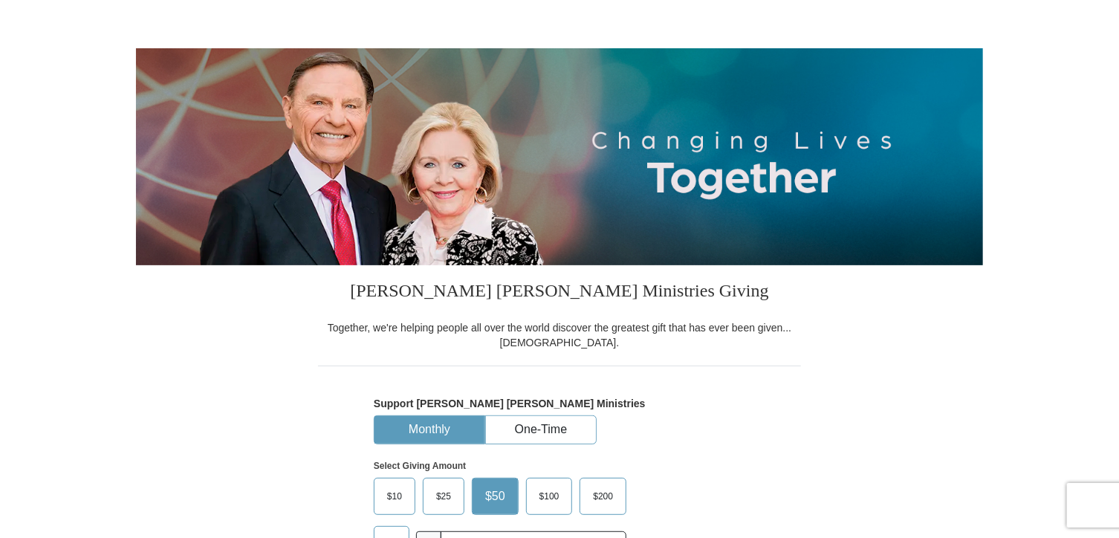
scroll to position [223, 0]
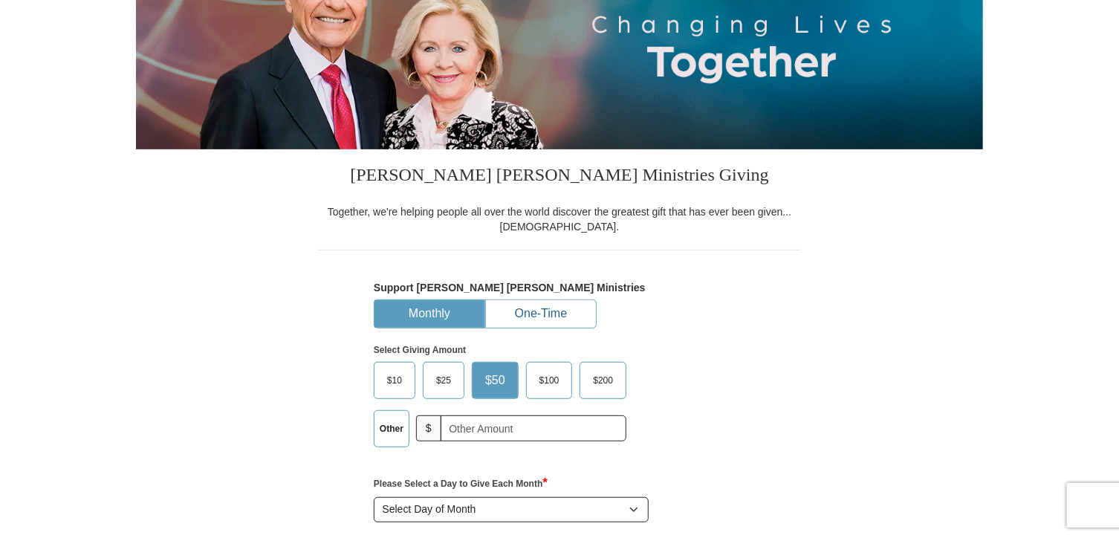
click at [550, 314] on button "One-Time" at bounding box center [541, 313] width 110 height 27
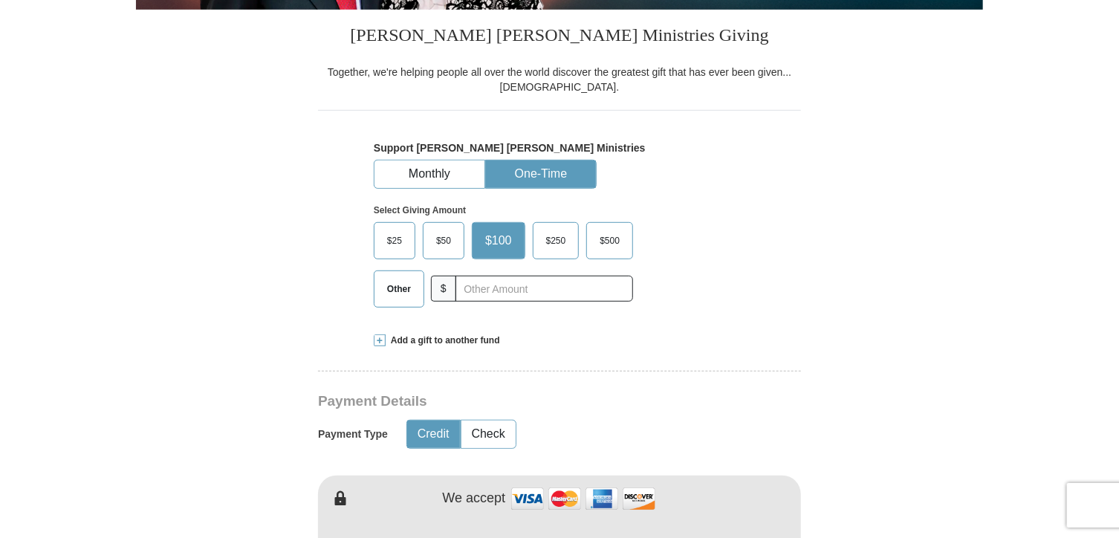
scroll to position [372, 0]
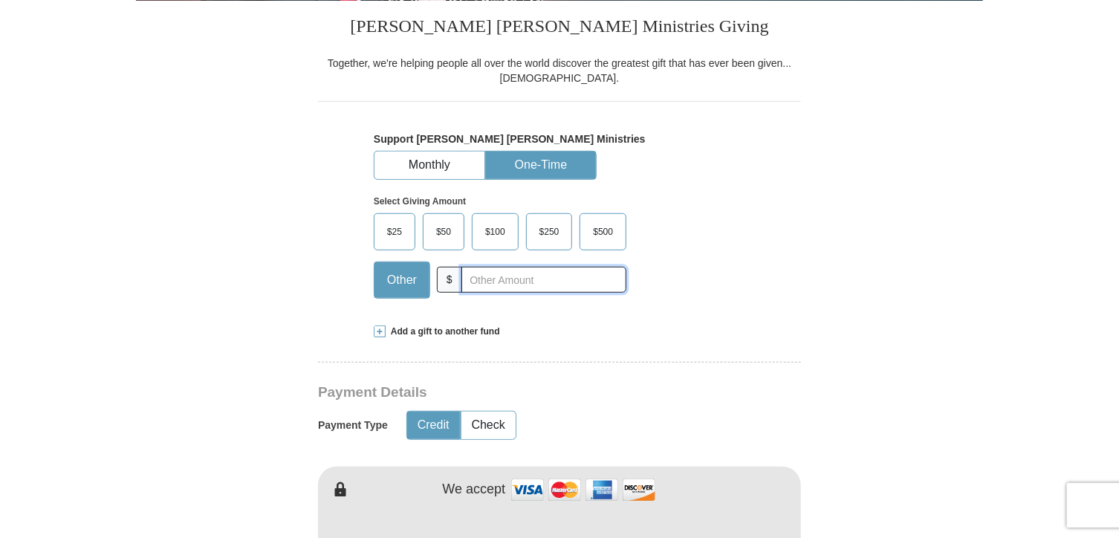
click at [490, 288] on input "text" at bounding box center [543, 280] width 165 height 26
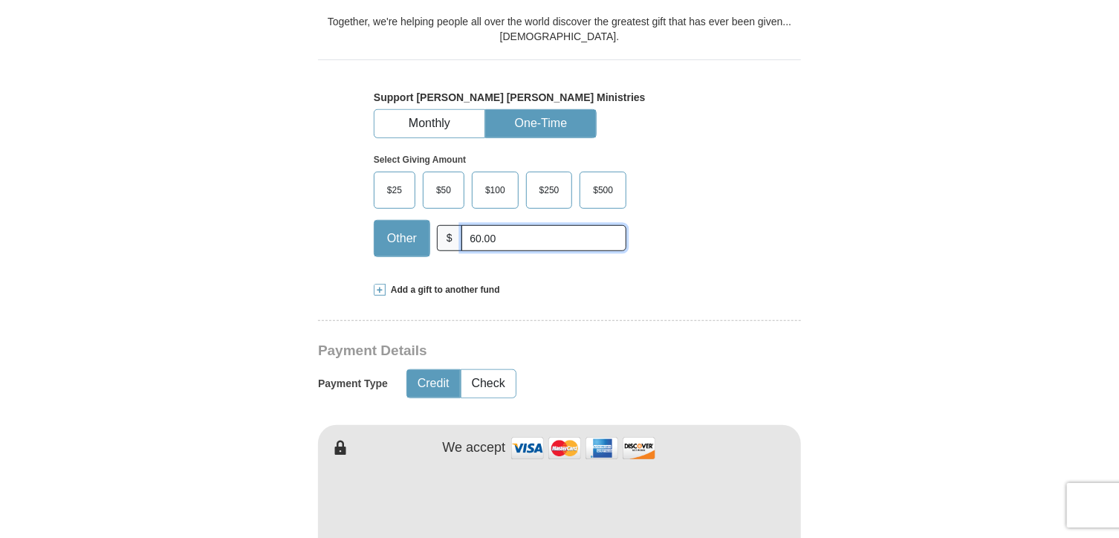
scroll to position [520, 0]
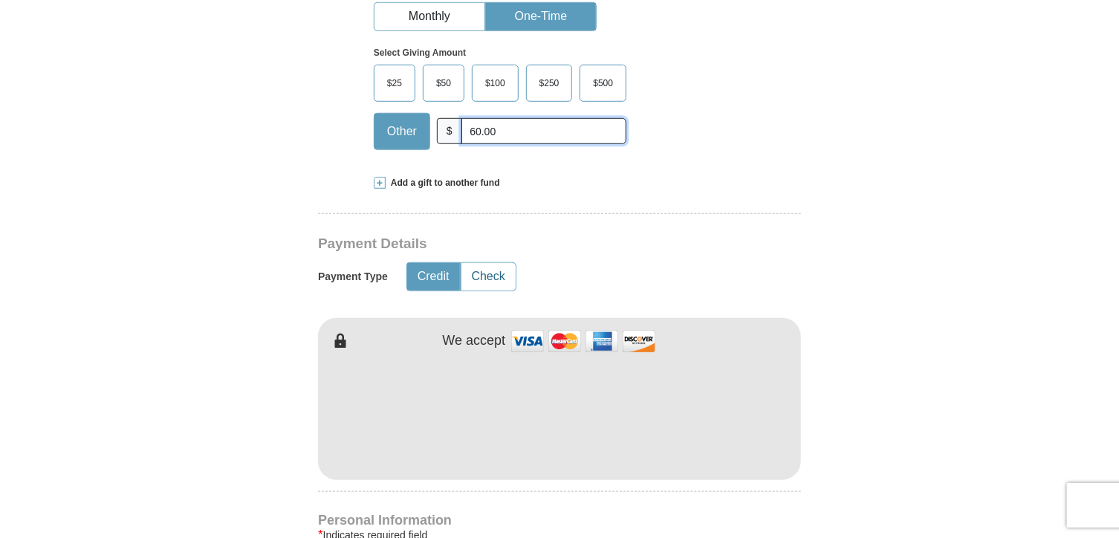
type input "60.00"
click at [501, 273] on button "Check" at bounding box center [488, 276] width 54 height 27
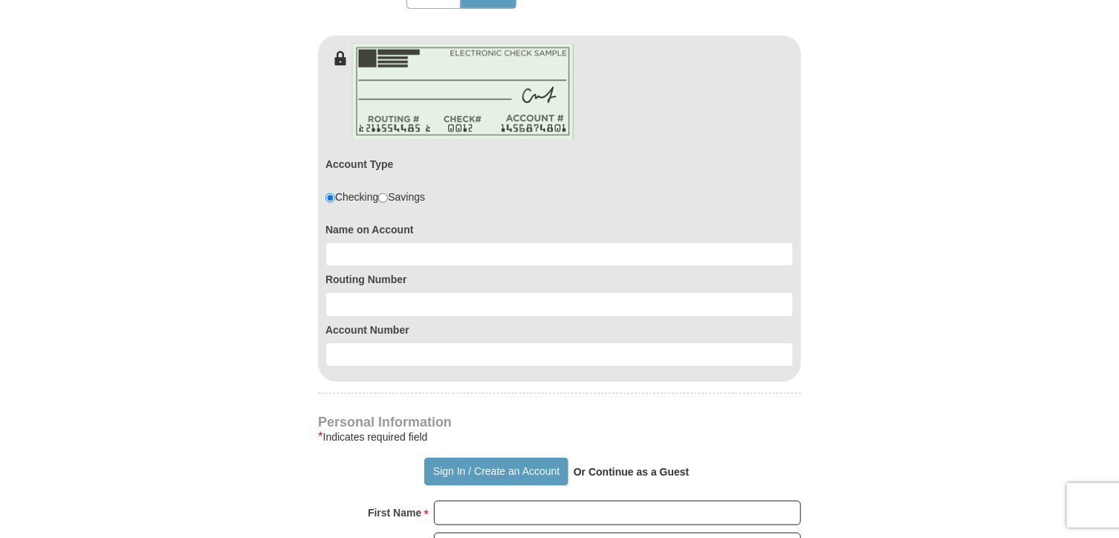
scroll to position [817, 0]
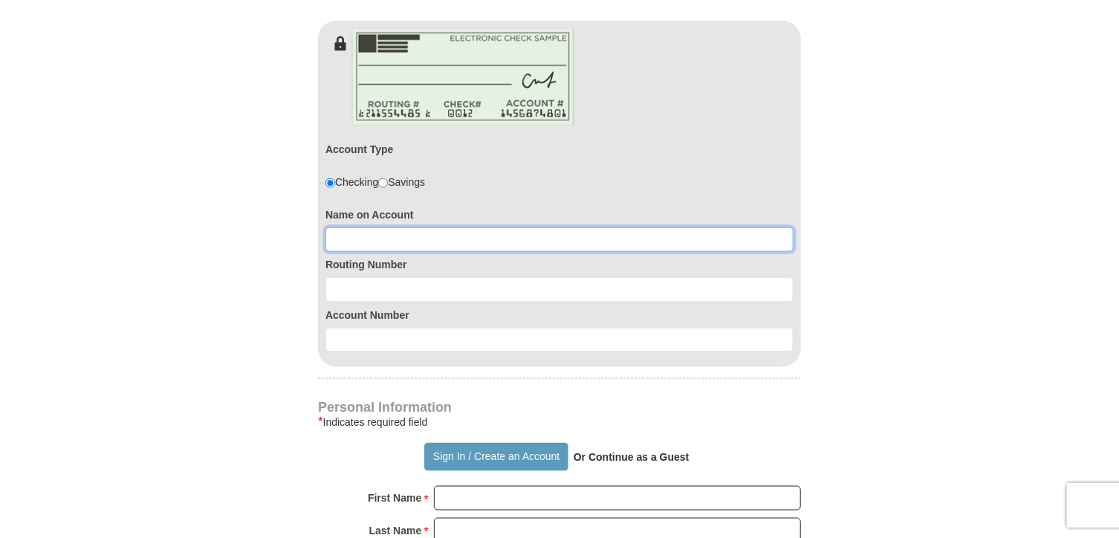
click at [425, 236] on input at bounding box center [559, 239] width 468 height 25
type input "Wigs & More"
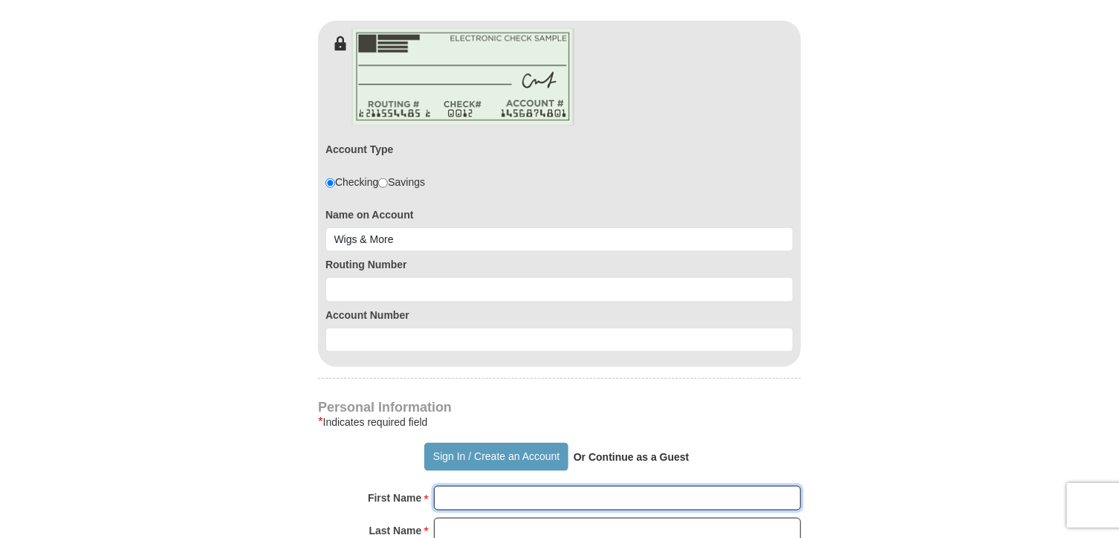
type input "[PERSON_NAME]"
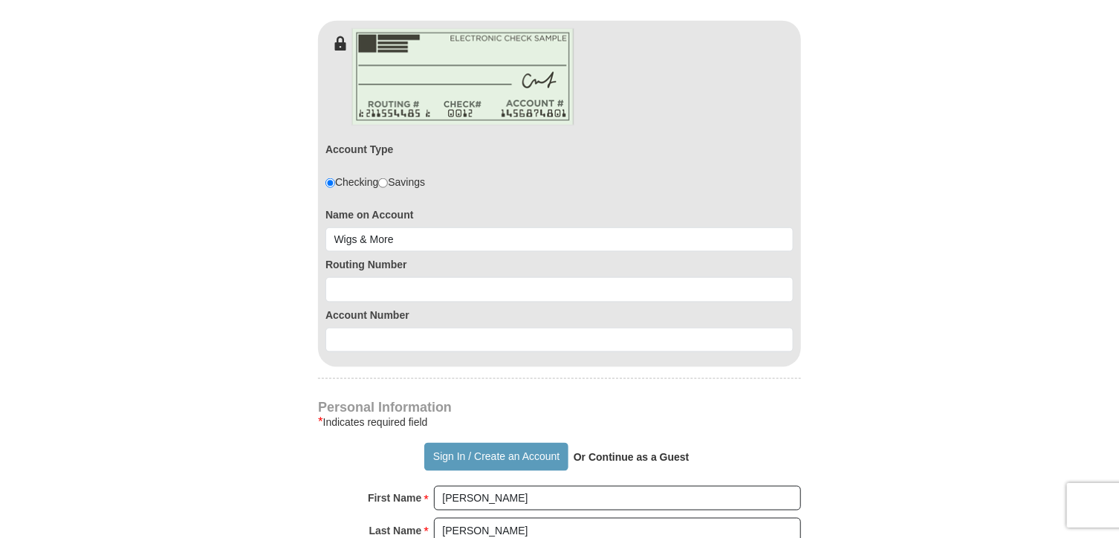
type input "[EMAIL_ADDRESS][PERSON_NAME][DOMAIN_NAME]"
type input "[STREET_ADDRESS]"
type input "Tulsa"
select select "OK"
type input "74131"
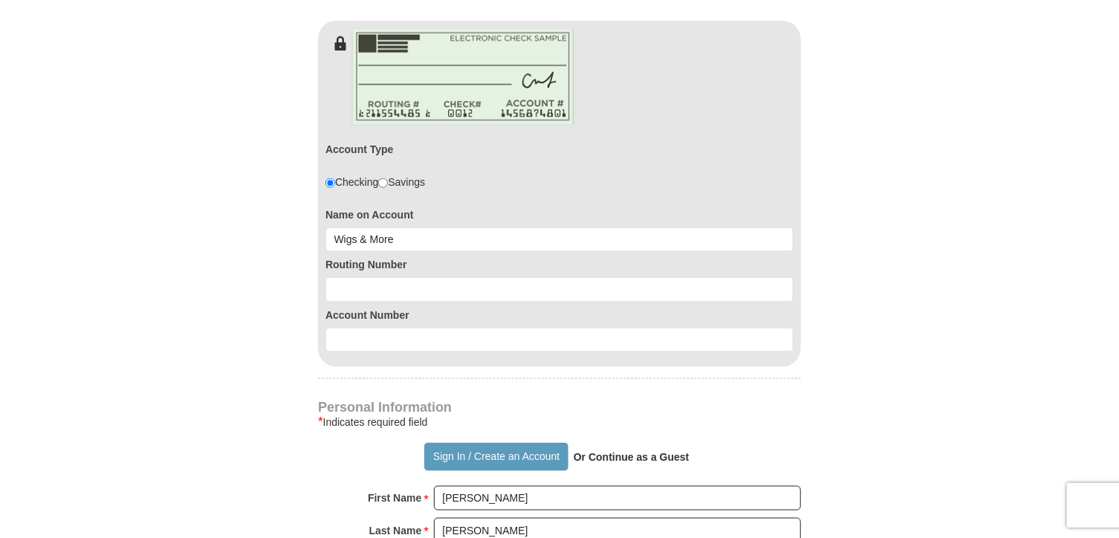
type input "9188301659"
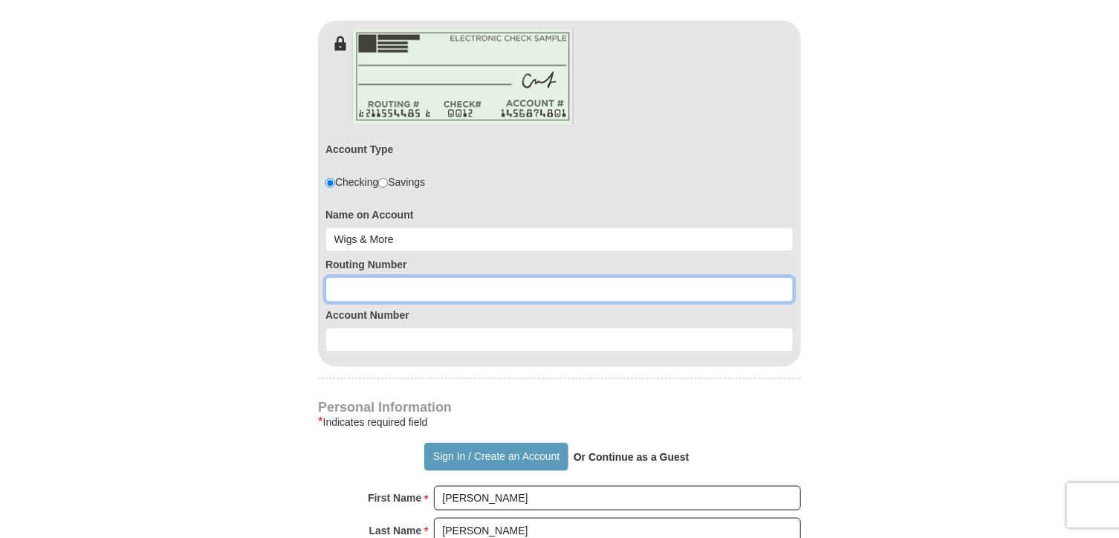
click at [403, 291] on input at bounding box center [559, 289] width 468 height 25
type input "303072793"
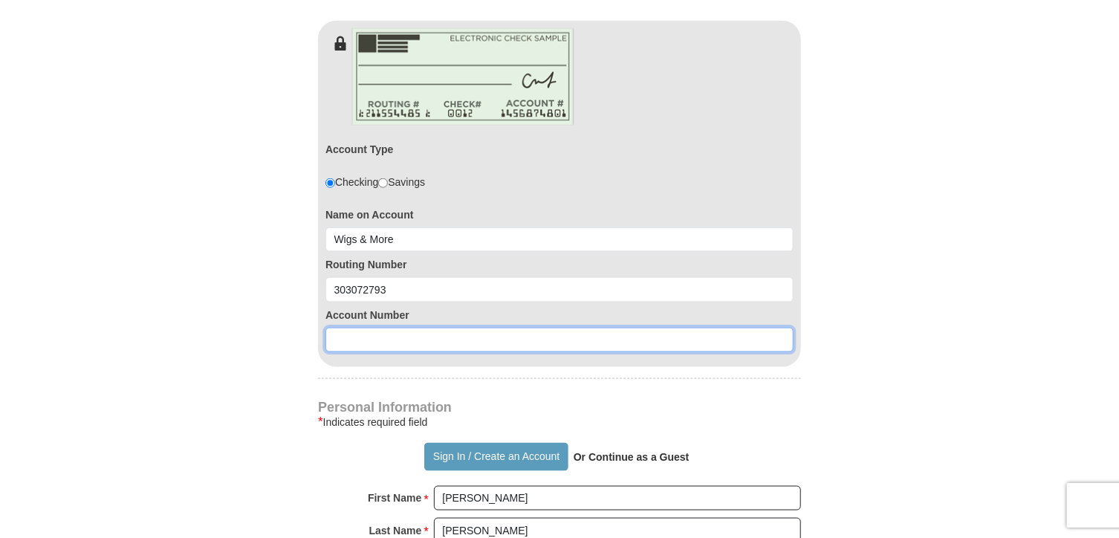
click at [380, 333] on input at bounding box center [559, 340] width 468 height 25
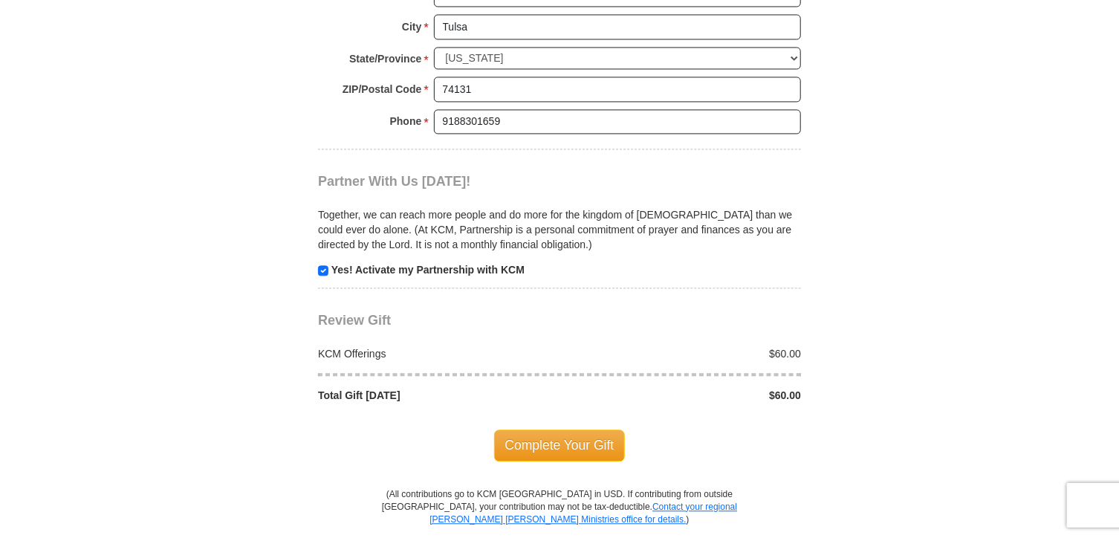
scroll to position [1560, 0]
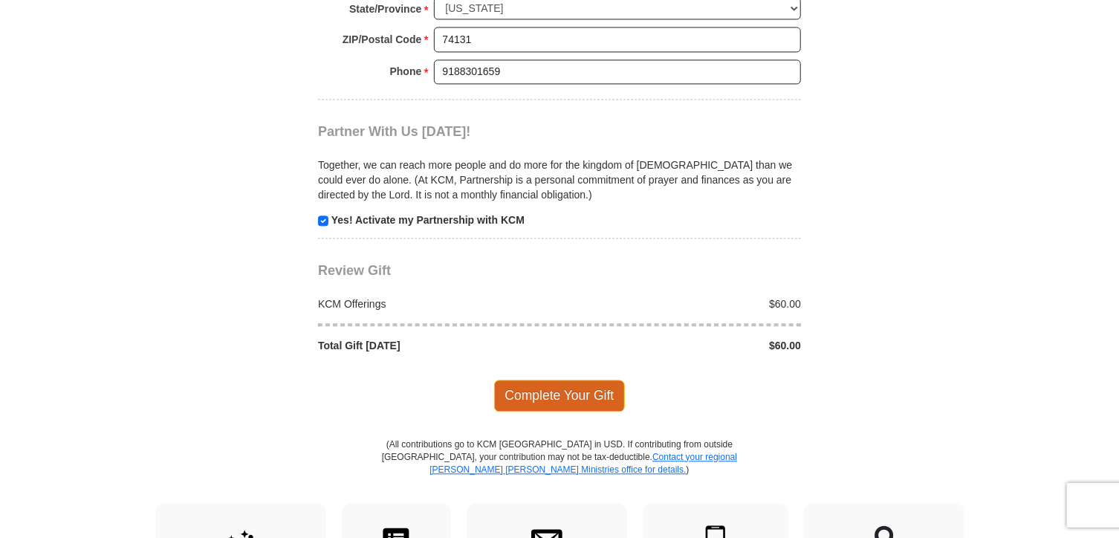
type input "1605470821"
click at [559, 393] on span "Complete Your Gift" at bounding box center [560, 395] width 132 height 31
